Goal: Task Accomplishment & Management: Complete application form

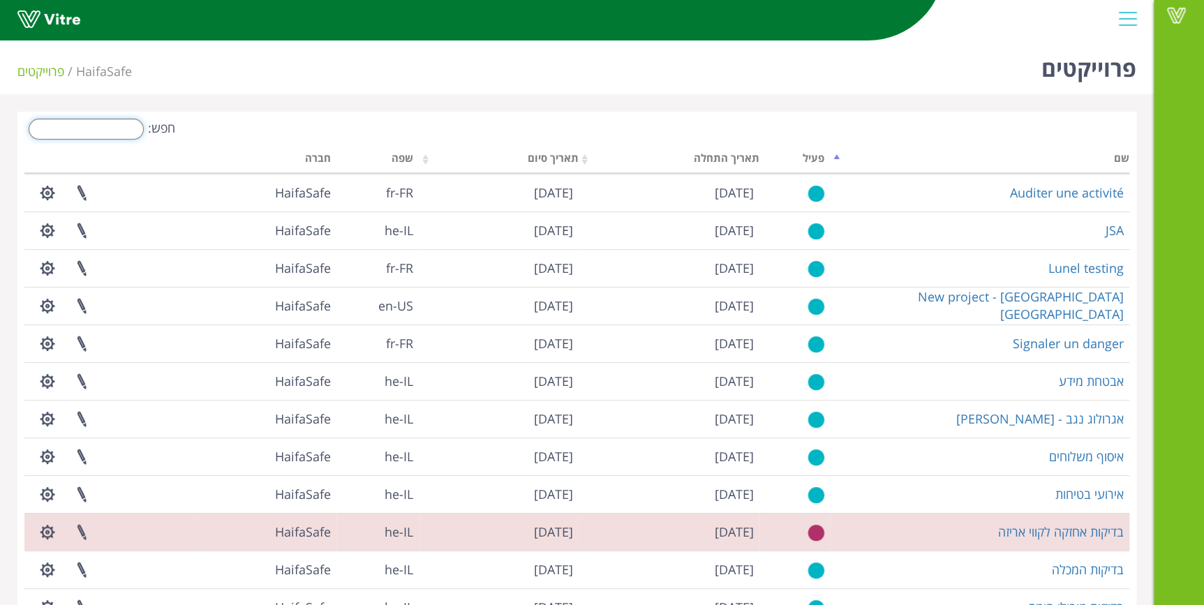
click at [112, 128] on input "חפש:" at bounding box center [86, 129] width 115 height 21
type input "ח"
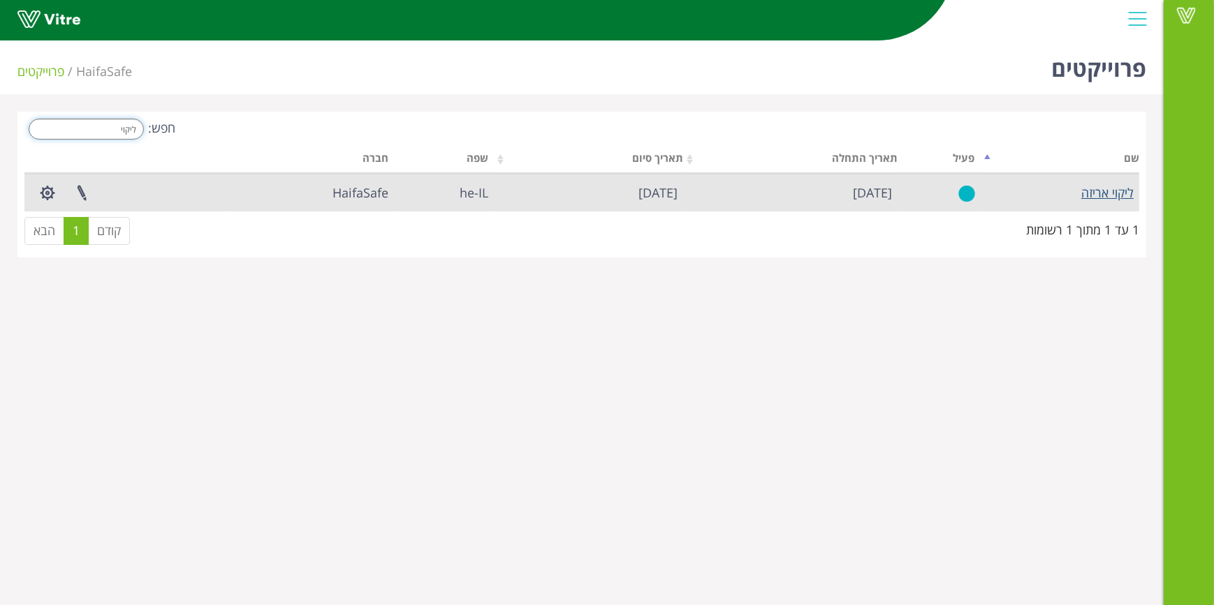
type input "ליקוי"
click at [1121, 193] on link "ליקוי אריזה" at bounding box center [1107, 192] width 52 height 17
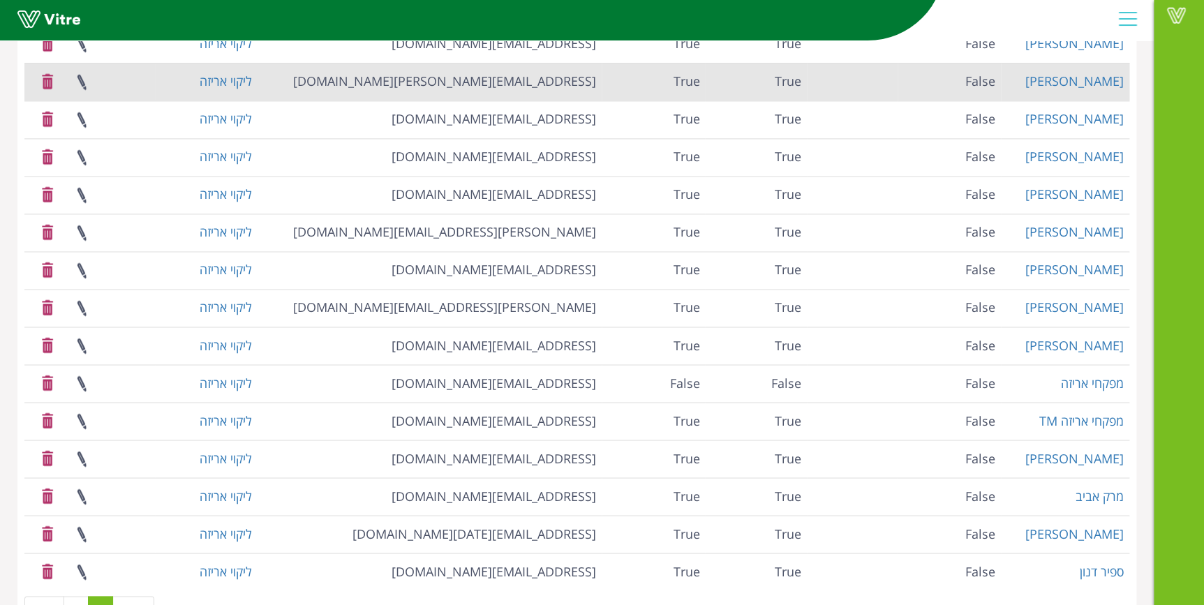
scroll to position [1033, 0]
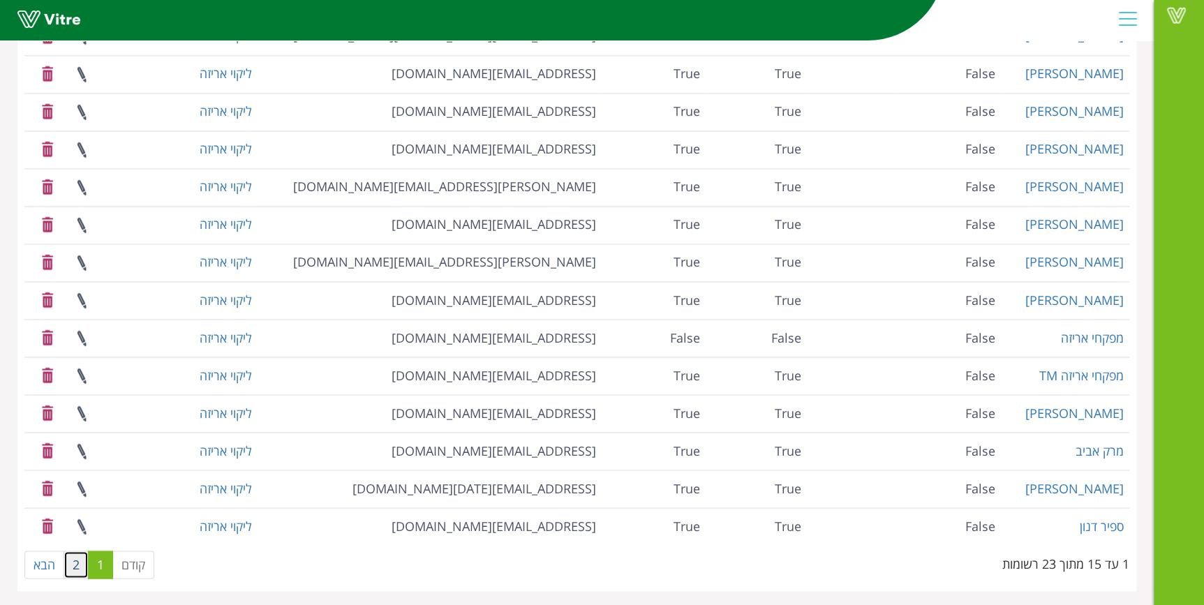
click at [73, 562] on link "2" at bounding box center [76, 565] width 25 height 28
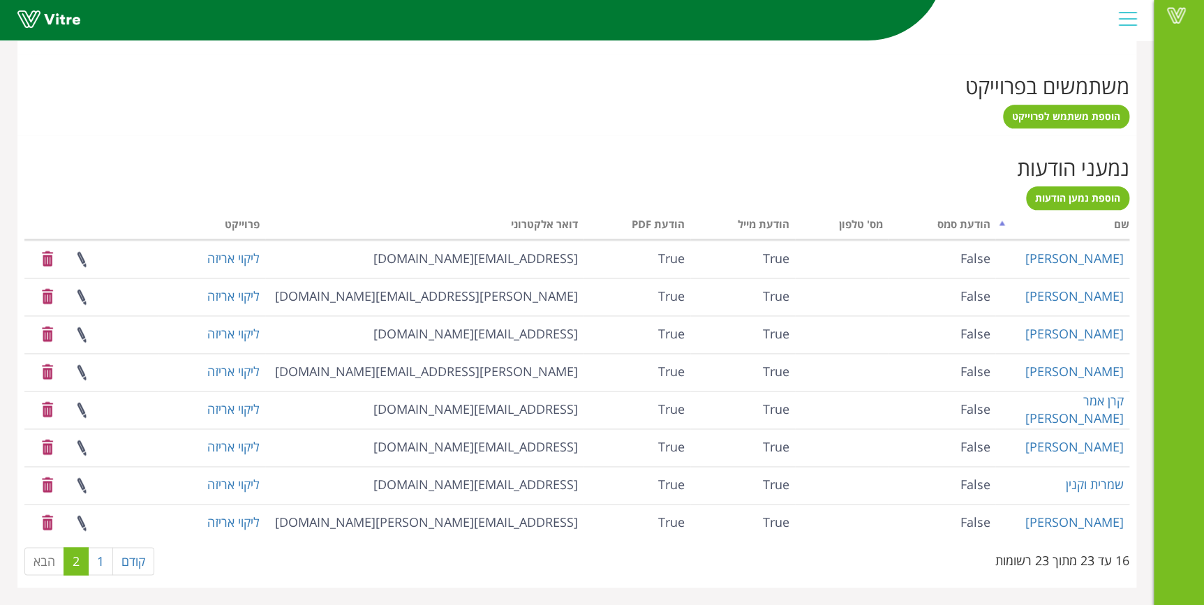
scroll to position [771, 0]
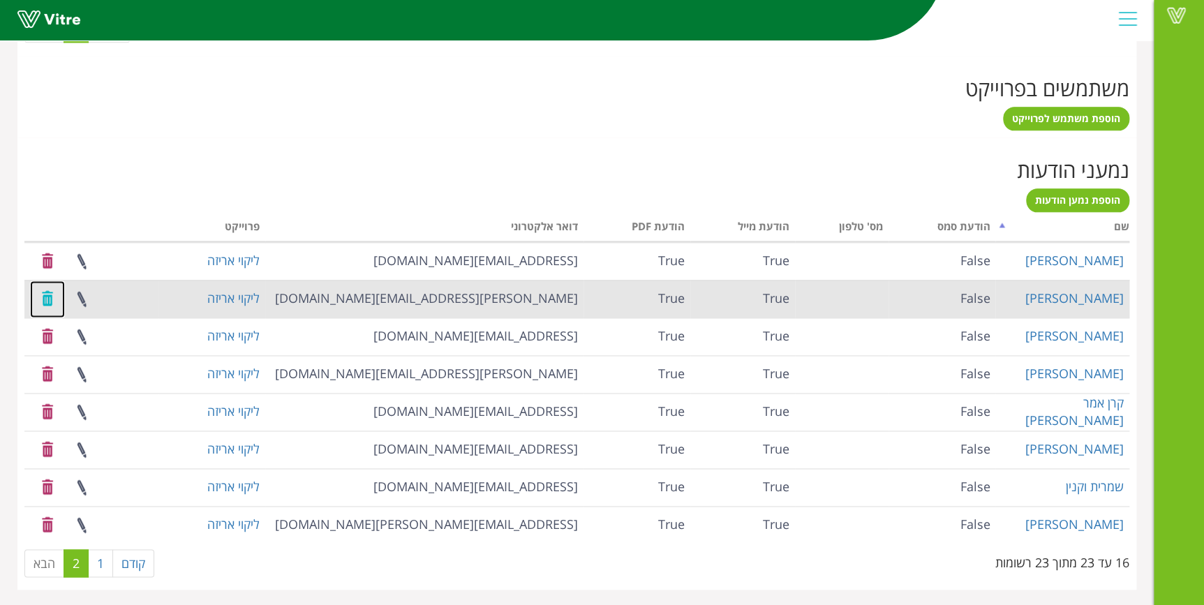
click at [38, 298] on link at bounding box center [47, 299] width 35 height 37
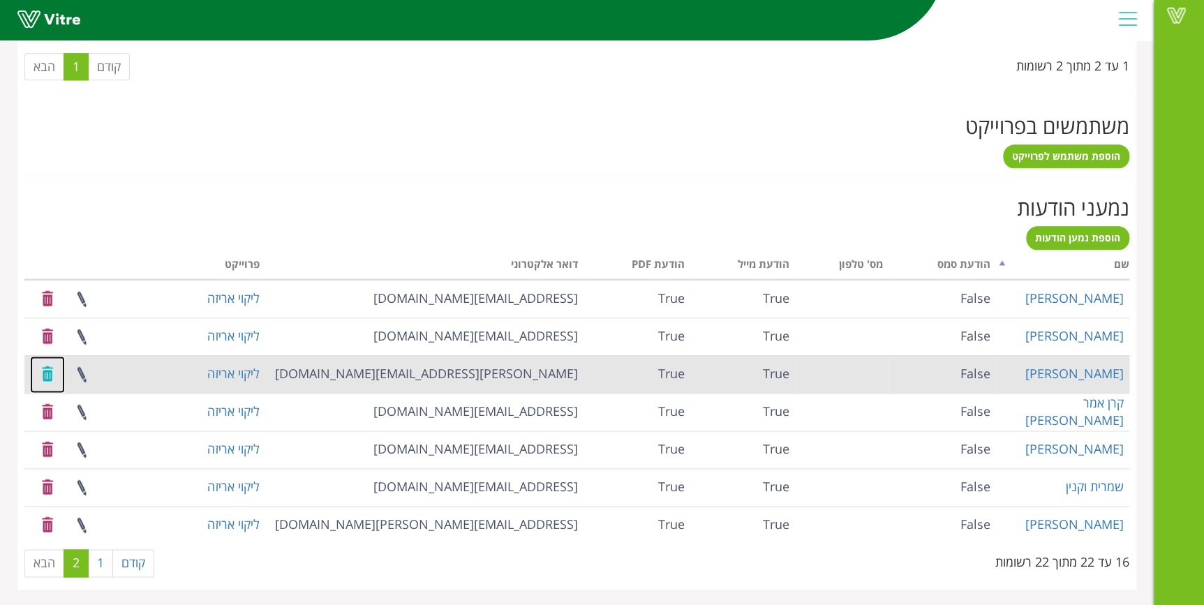
click at [41, 375] on link at bounding box center [47, 374] width 35 height 37
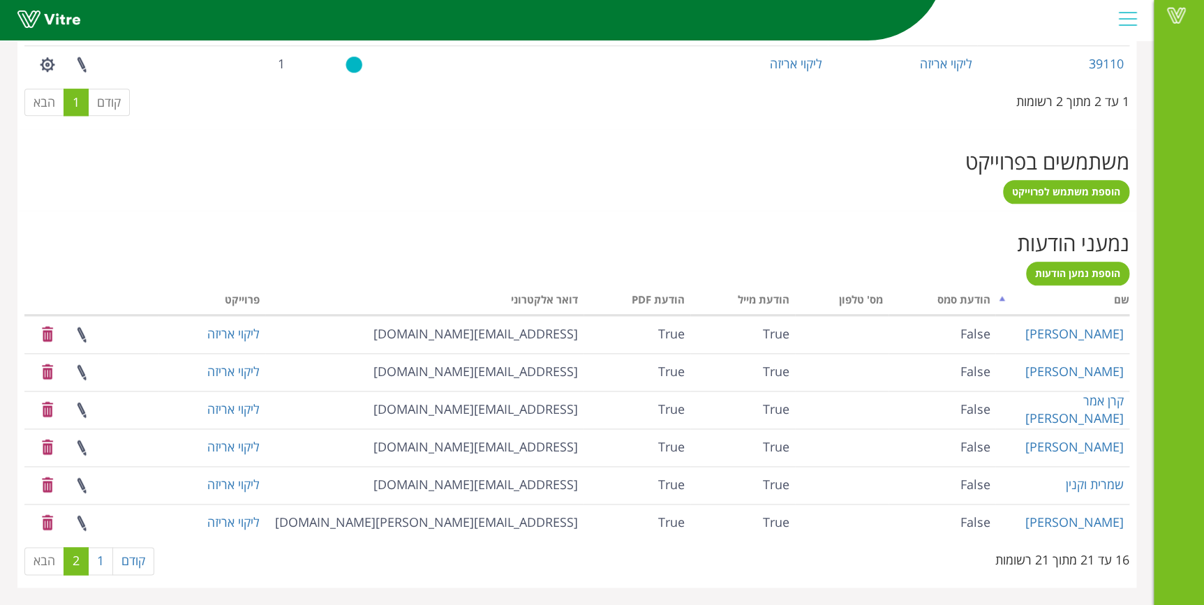
scroll to position [696, 0]
click at [101, 562] on link "1" at bounding box center [100, 563] width 25 height 28
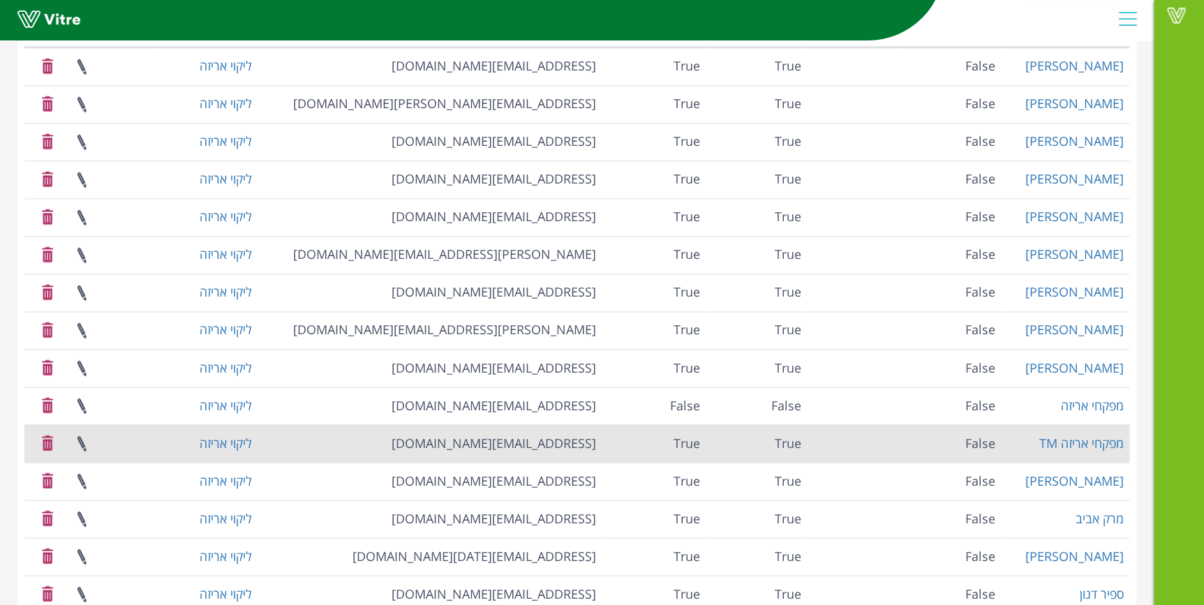
scroll to position [1035, 0]
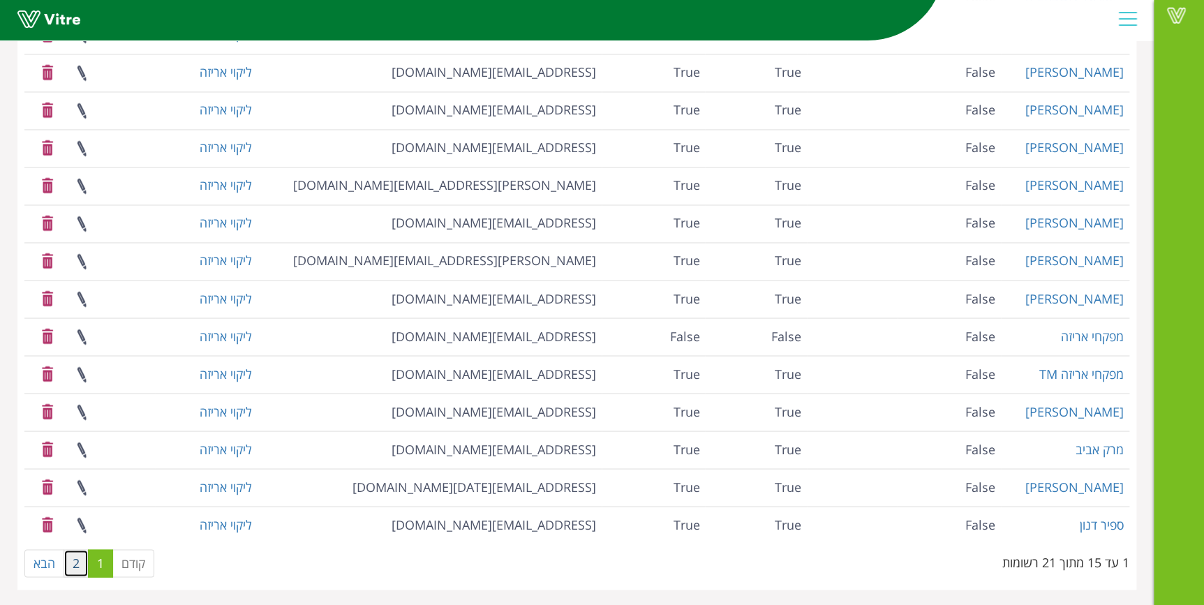
click at [75, 564] on link "2" at bounding box center [76, 564] width 25 height 28
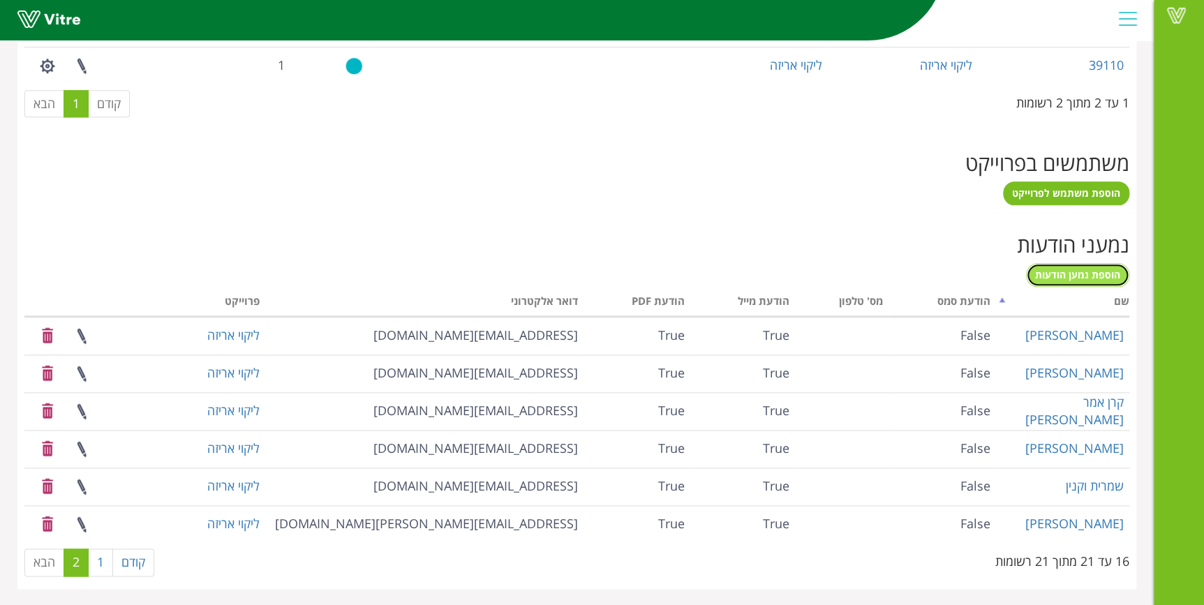
click at [1110, 272] on span "הוספת נמען הודעות" at bounding box center [1077, 274] width 85 height 13
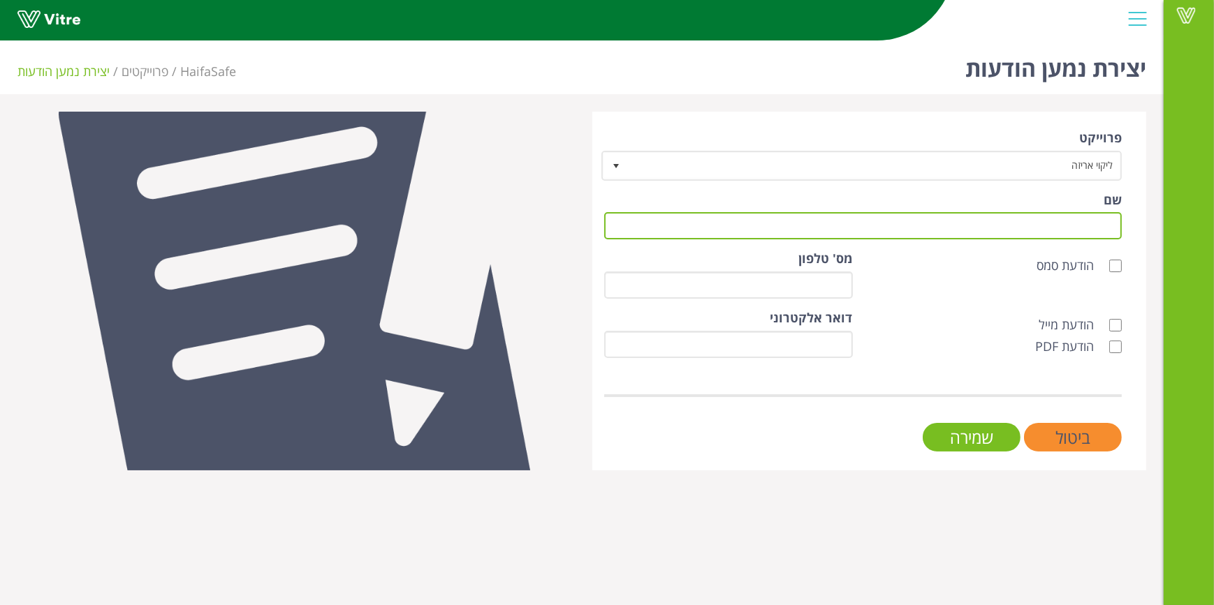
click at [1004, 230] on input "שם" at bounding box center [862, 225] width 517 height 27
type input "[PERSON_NAME]"
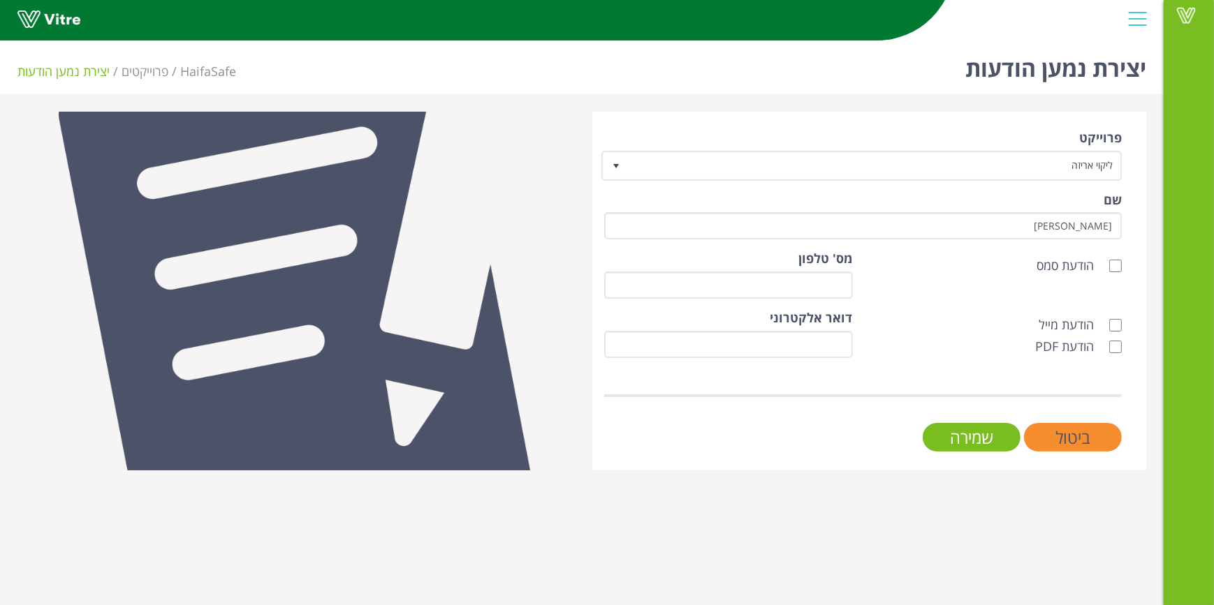
type input "[EMAIL_ADDRESS][DOMAIN_NAME]"
click at [1112, 323] on input "הודעת מייל" at bounding box center [1115, 325] width 13 height 13
checkbox input "true"
click at [1107, 343] on label "הודעת PDF" at bounding box center [1071, 347] width 73 height 18
click at [1109, 343] on input "הודעת PDF" at bounding box center [1115, 347] width 13 height 13
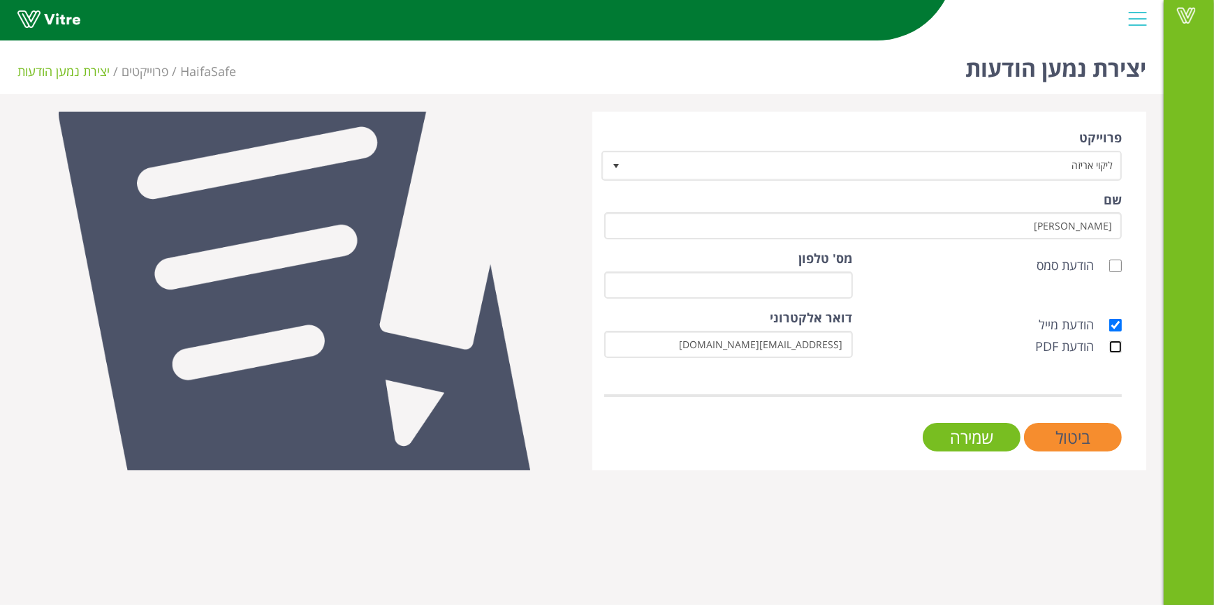
checkbox input "true"
click at [973, 438] on input "שמירה" at bounding box center [971, 437] width 98 height 29
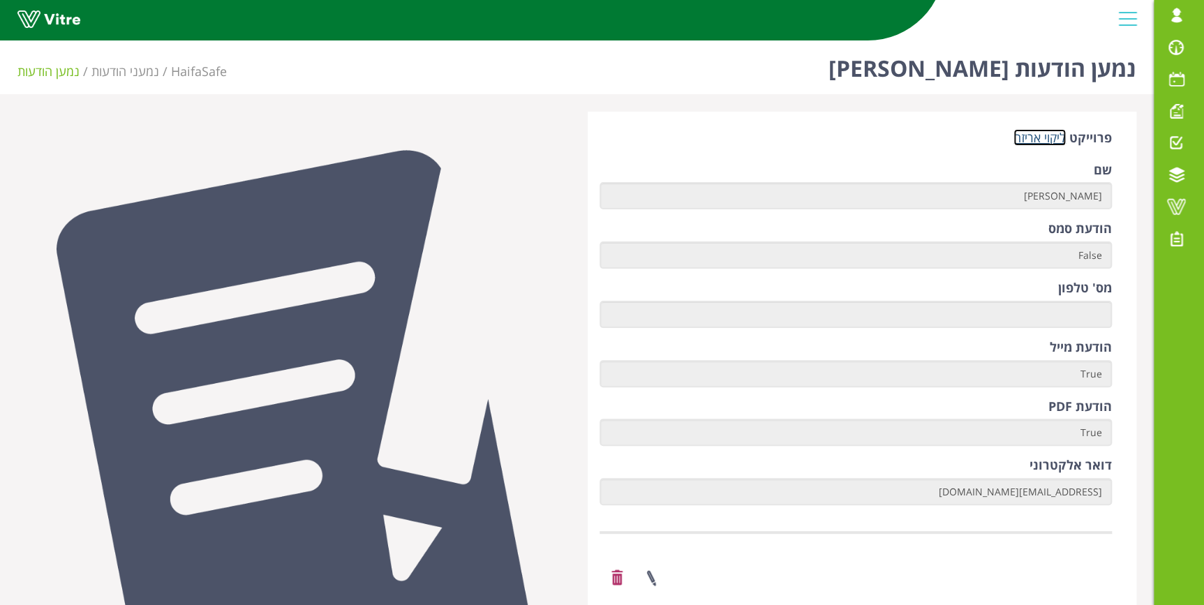
click at [1037, 137] on link "ליקוי אריזה" at bounding box center [1040, 137] width 52 height 17
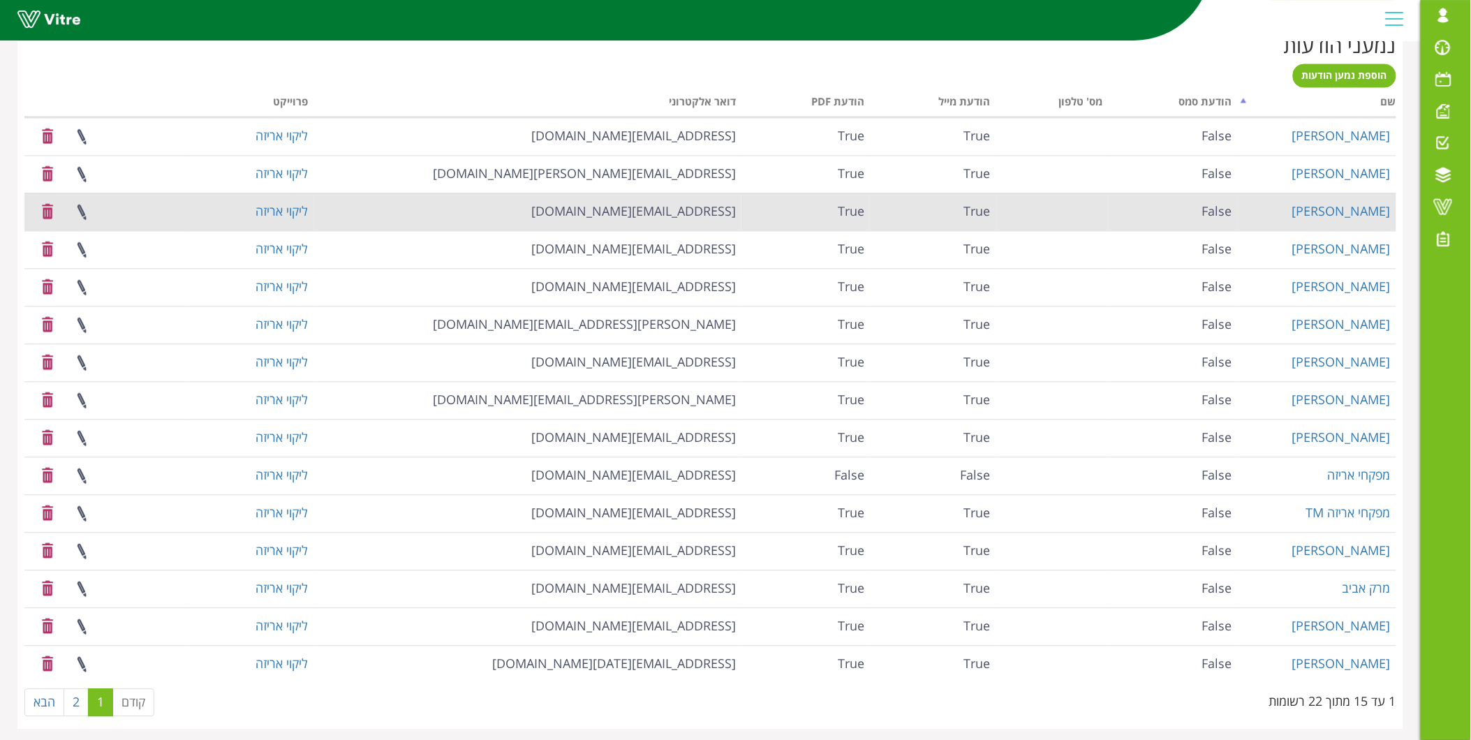
scroll to position [901, 0]
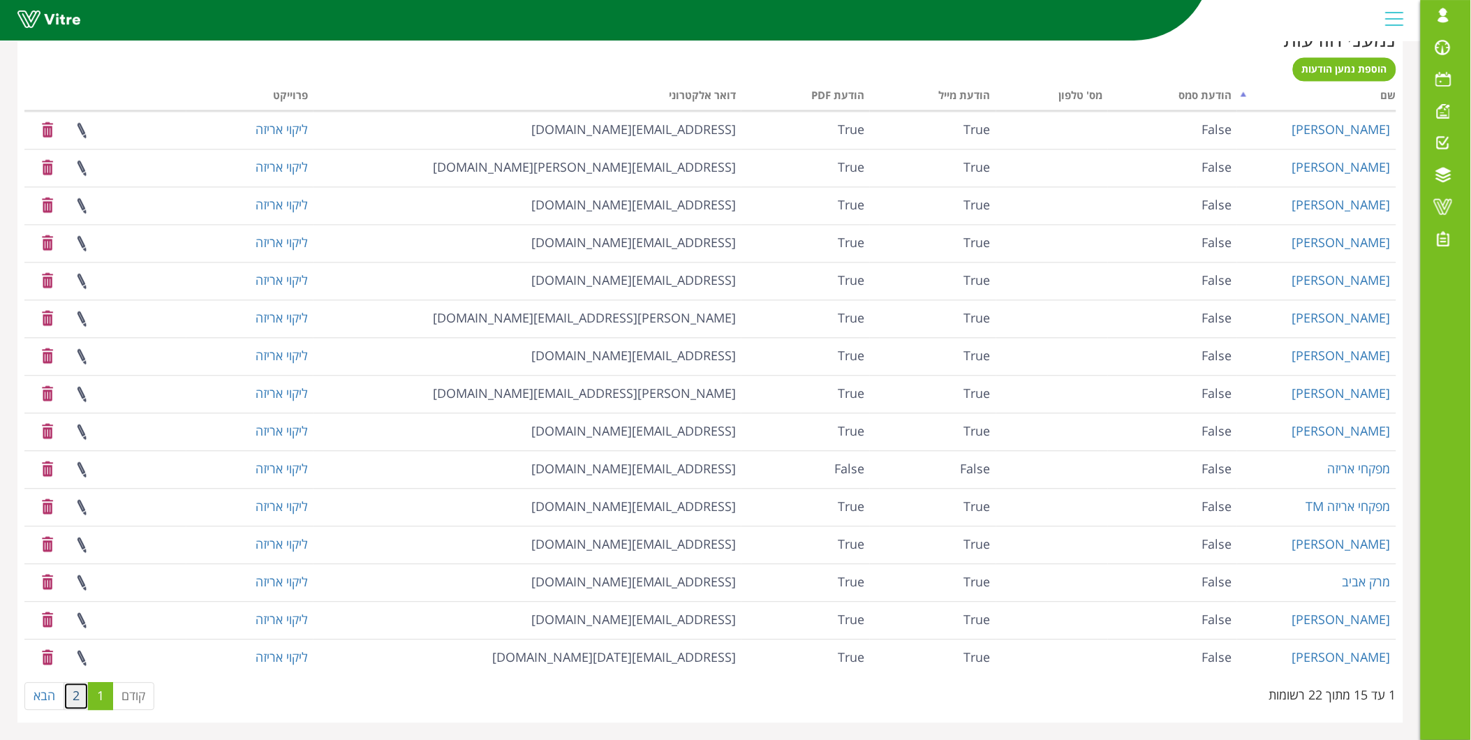
click at [78, 605] on link "2" at bounding box center [76, 697] width 25 height 28
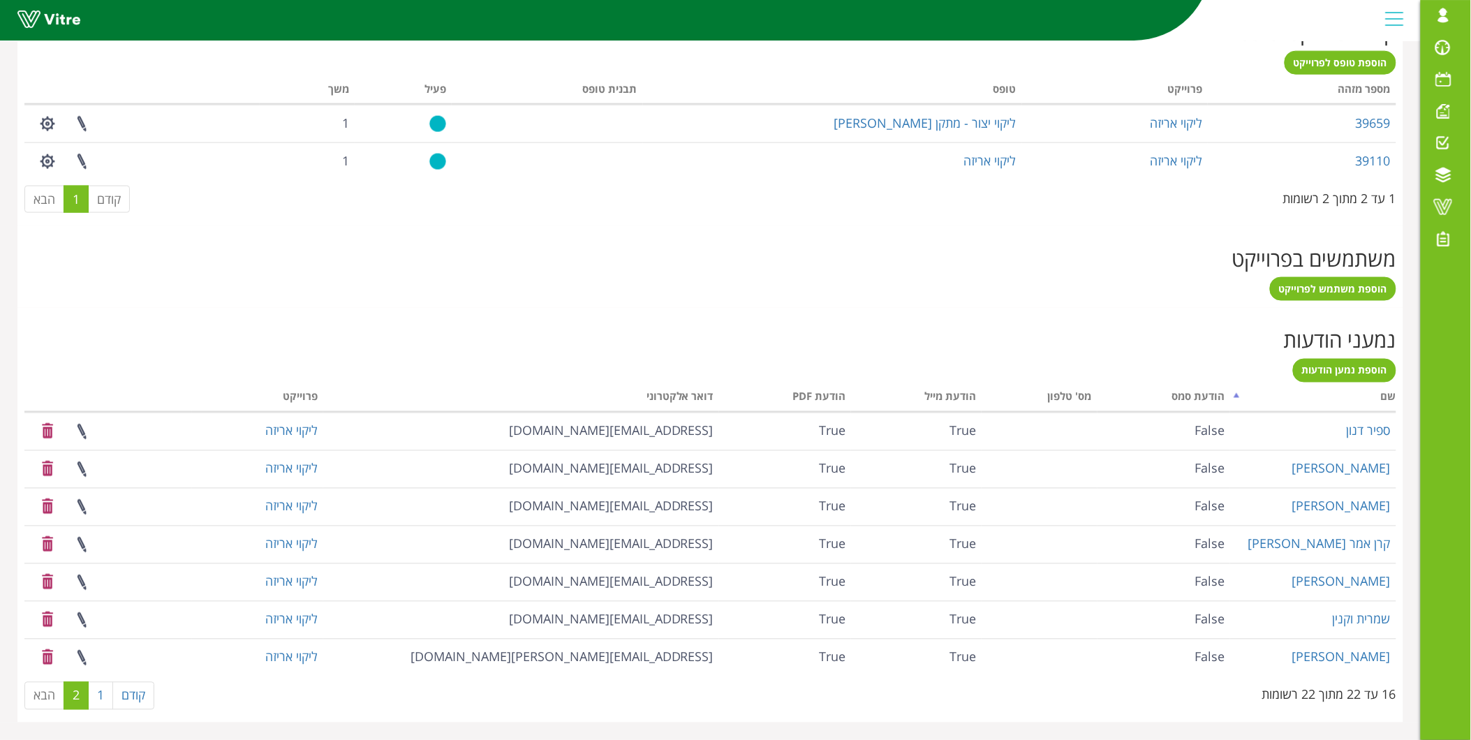
scroll to position [599, 0]
click at [95, 605] on link "1" at bounding box center [100, 698] width 25 height 28
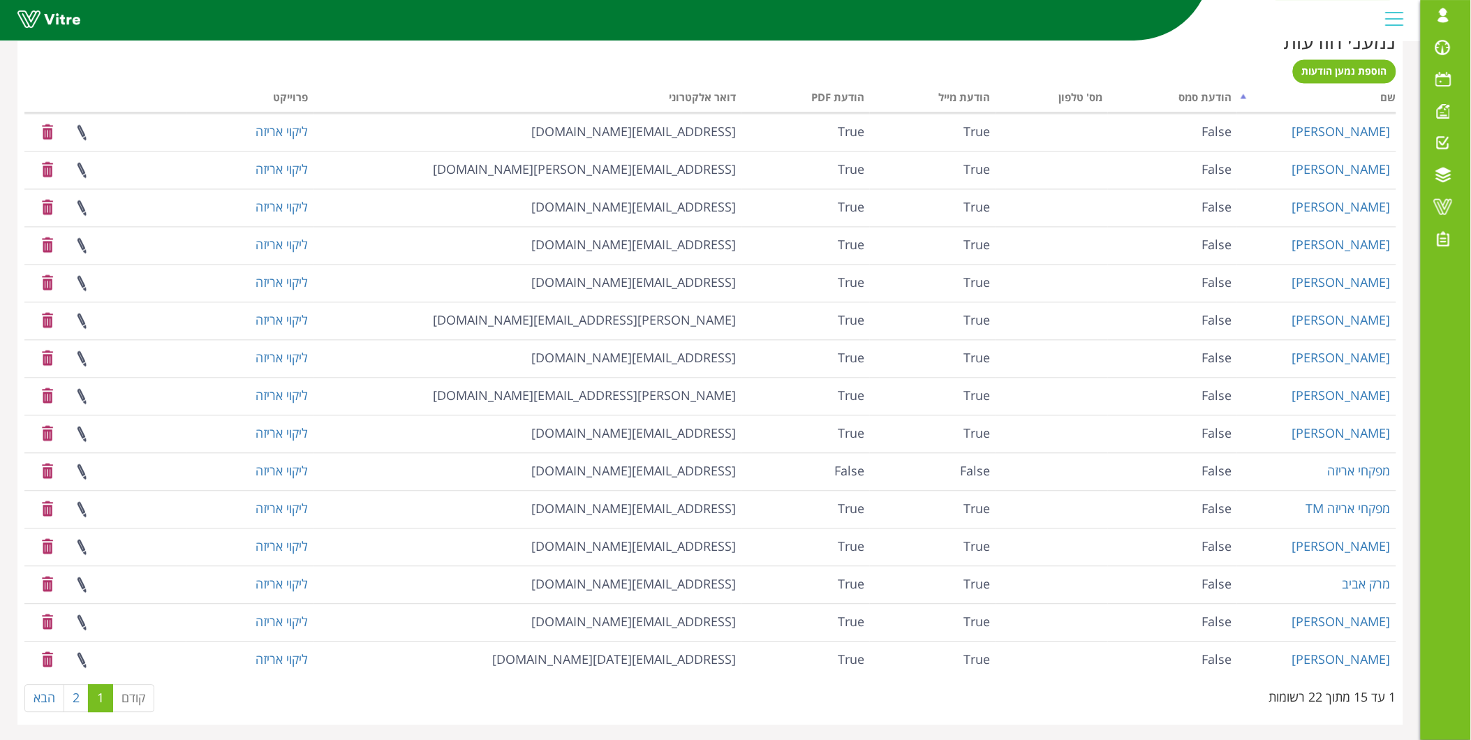
scroll to position [901, 0]
click at [71, 605] on link "2" at bounding box center [76, 697] width 25 height 28
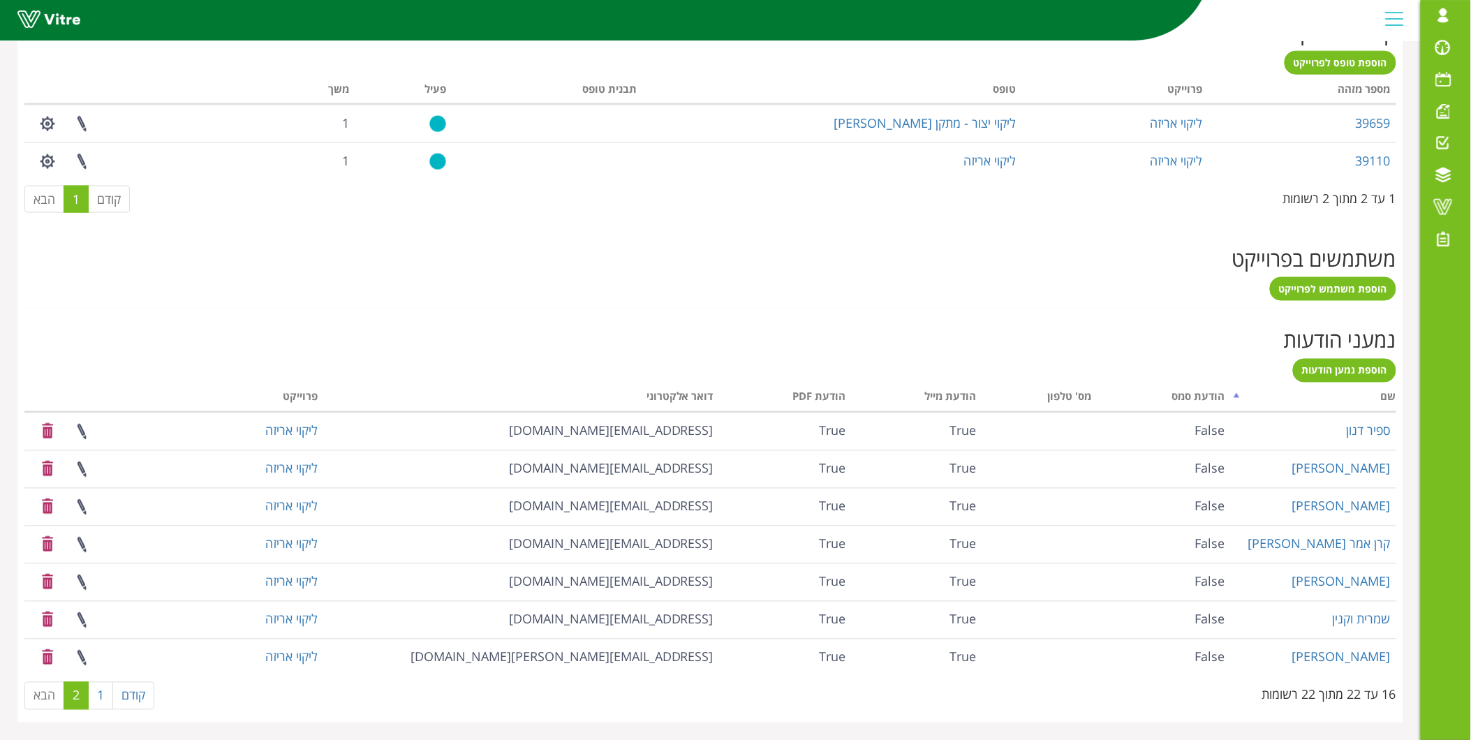
scroll to position [599, 0]
